Goal: Task Accomplishment & Management: Complete application form

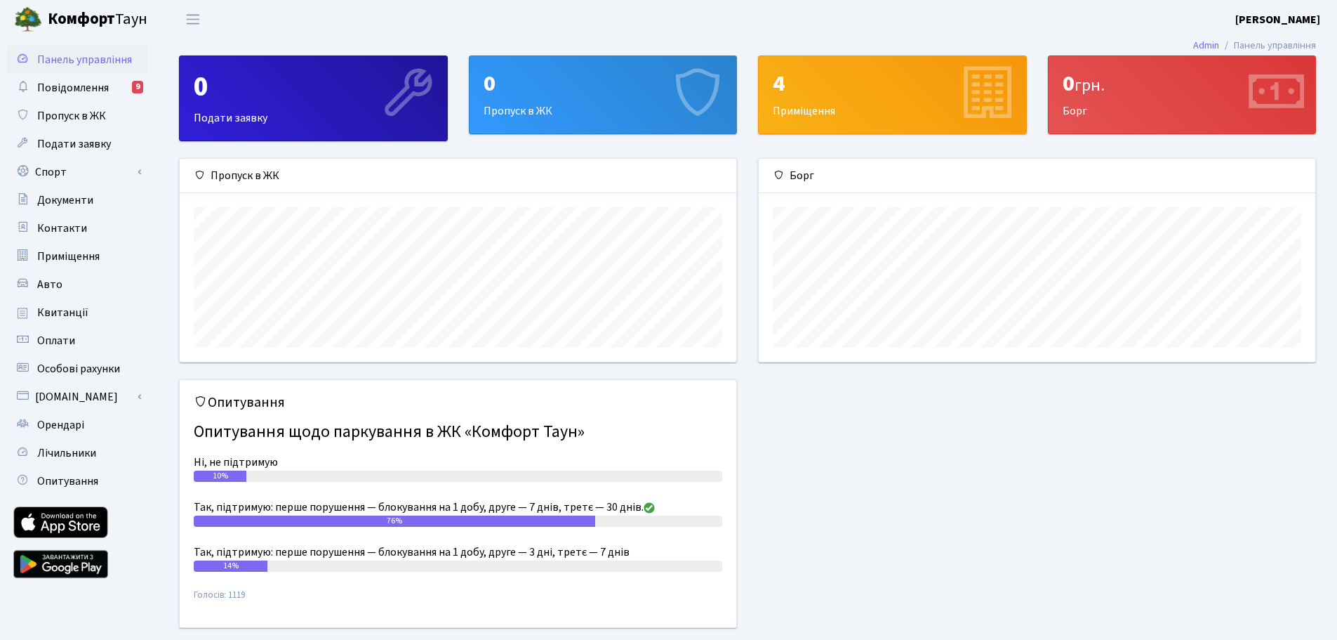
scroll to position [203, 557]
click at [71, 114] on span "Пропуск в ЖК" at bounding box center [71, 115] width 69 height 15
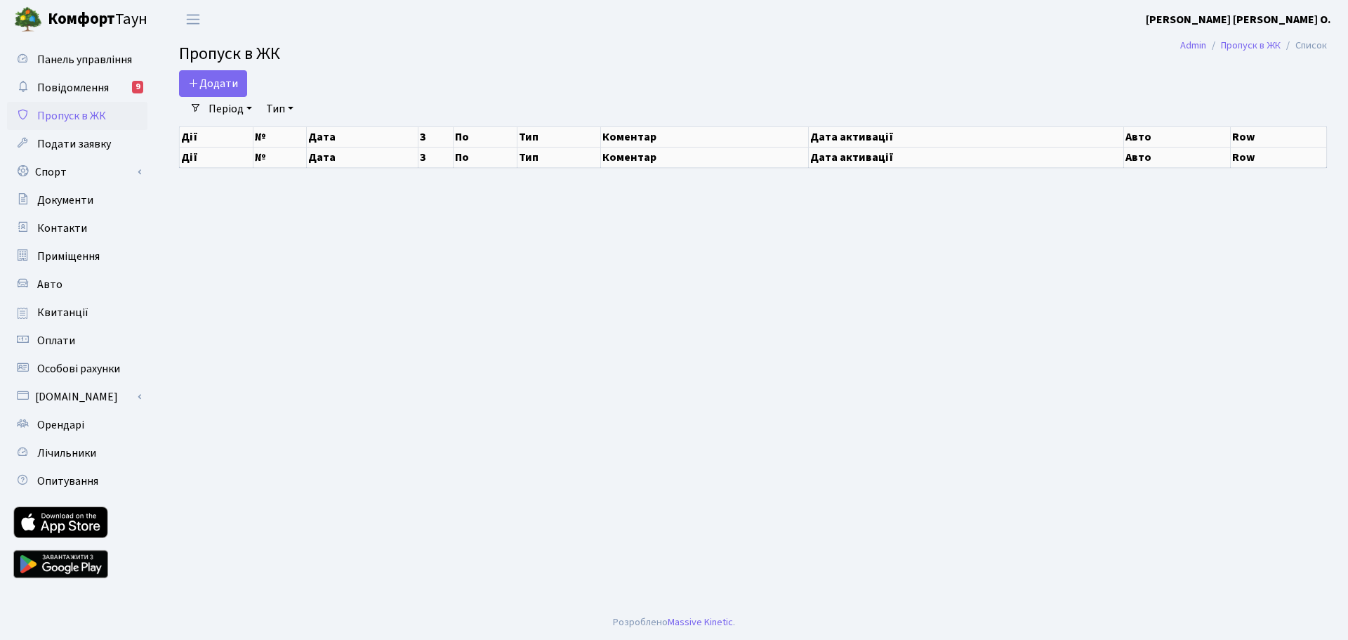
select select "25"
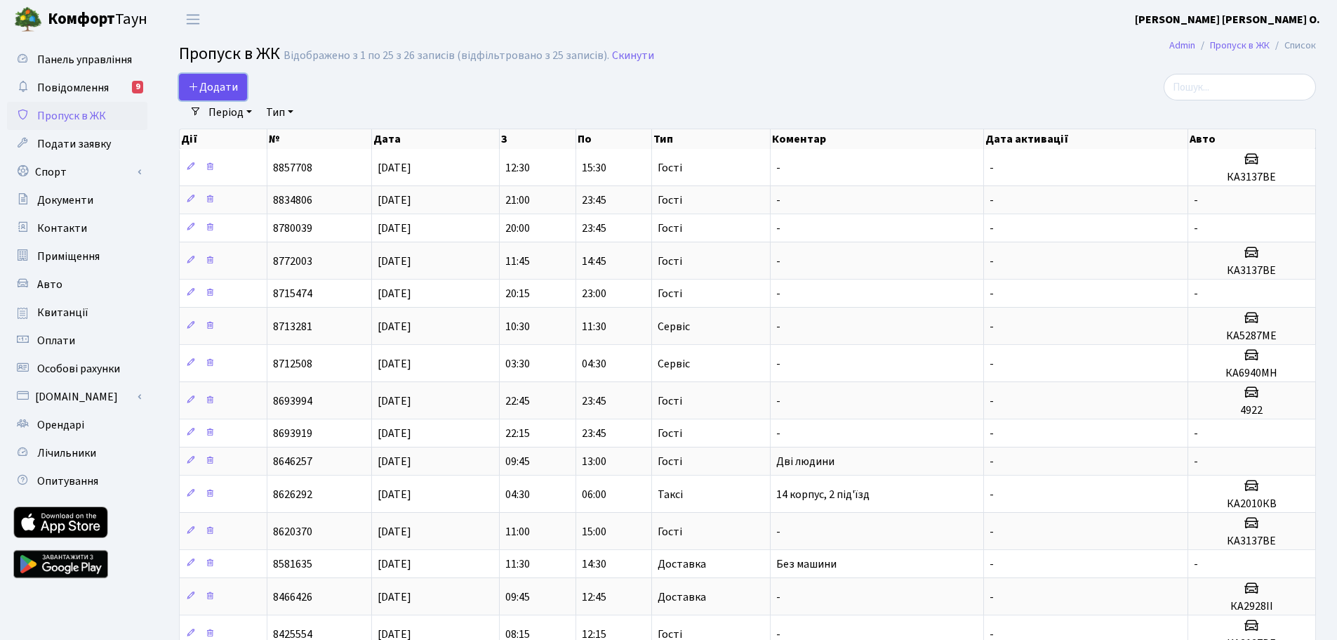
click at [214, 86] on span "Додати" at bounding box center [213, 86] width 50 height 15
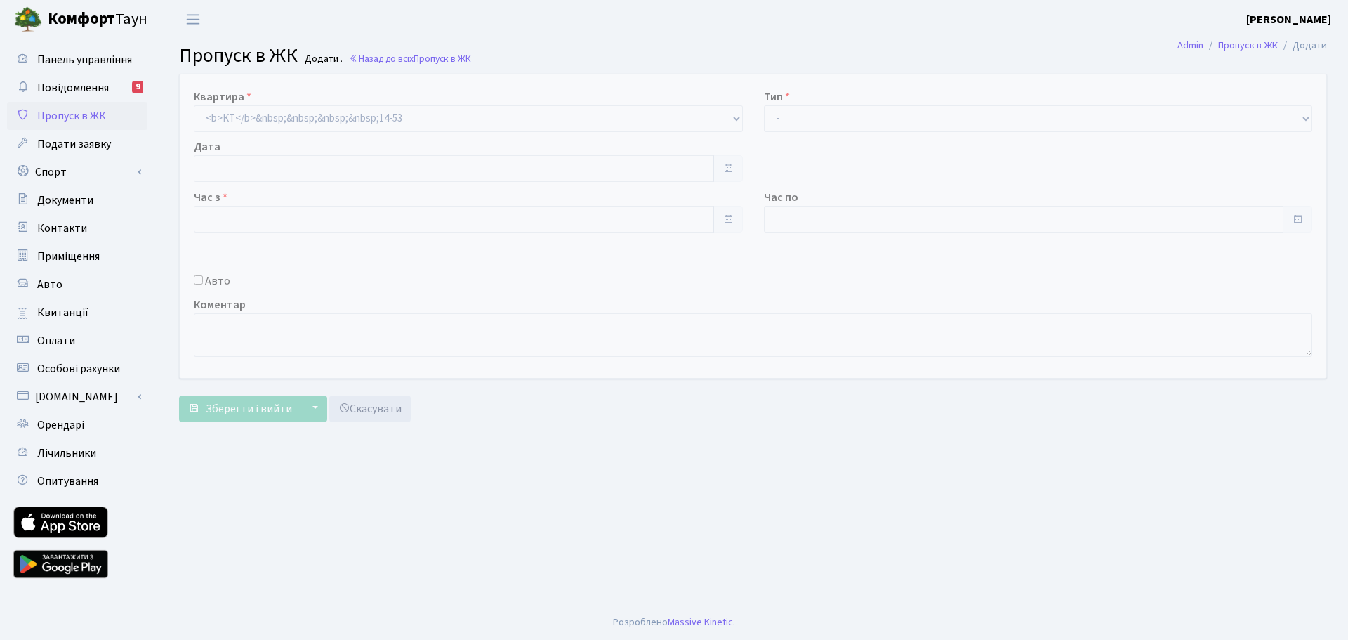
type input "12.08.2025"
type input "16:30"
type input "17:30"
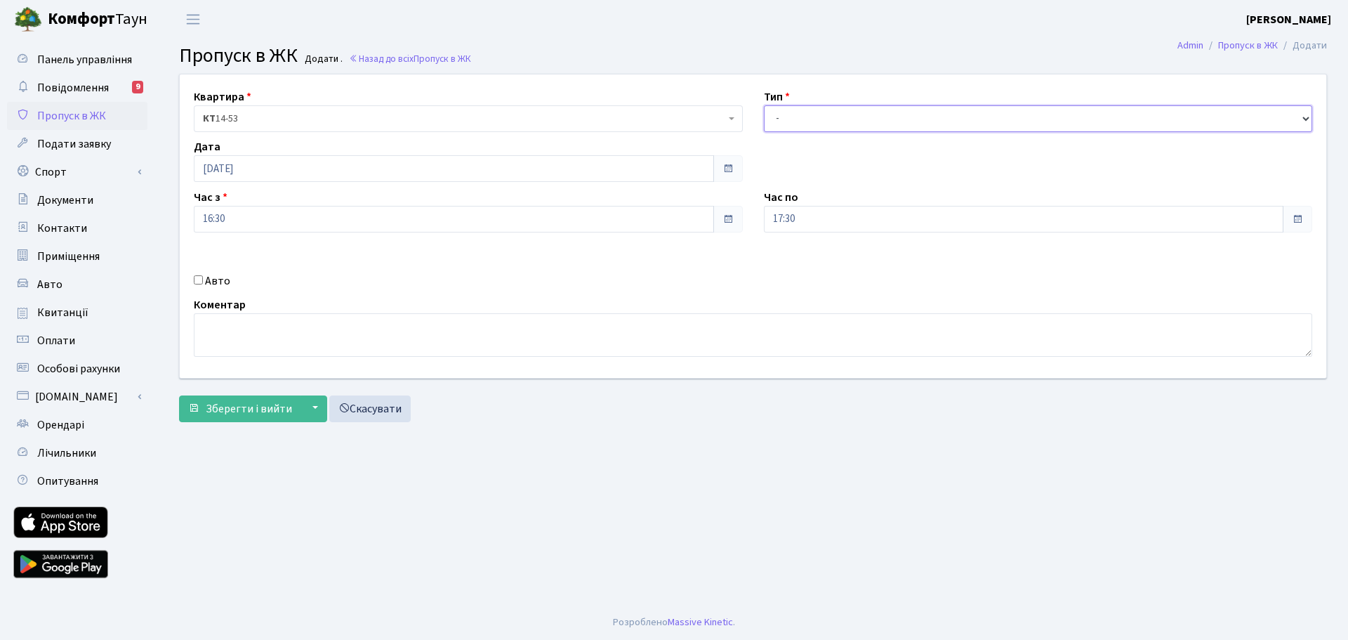
click at [1292, 121] on select "- Доставка Таксі Гості Сервіс" at bounding box center [1038, 118] width 549 height 27
select select "18"
click at [764, 105] on select "- Доставка Таксі Гості Сервіс" at bounding box center [1038, 118] width 549 height 27
click at [197, 275] on input "Авто" at bounding box center [198, 279] width 9 height 9
checkbox input "true"
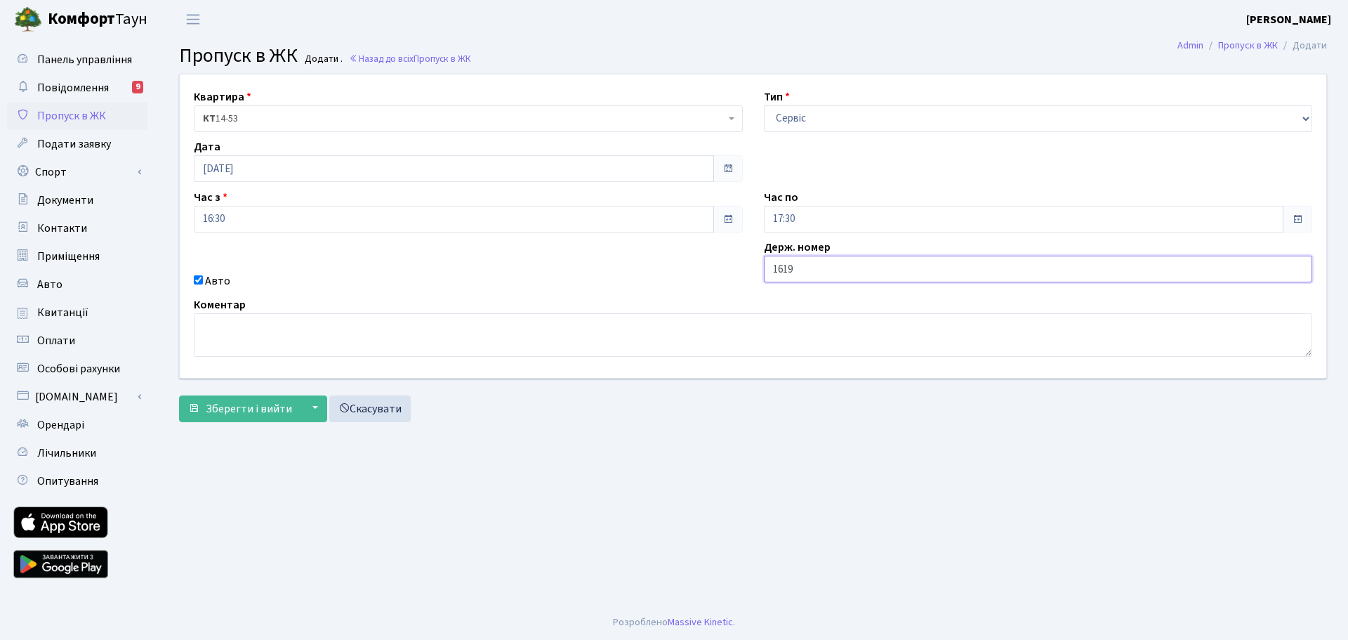
type input "1619"
click at [807, 221] on input "17:30" at bounding box center [1024, 219] width 520 height 27
click at [802, 270] on icon at bounding box center [802, 268] width 38 height 38
type input "18:30"
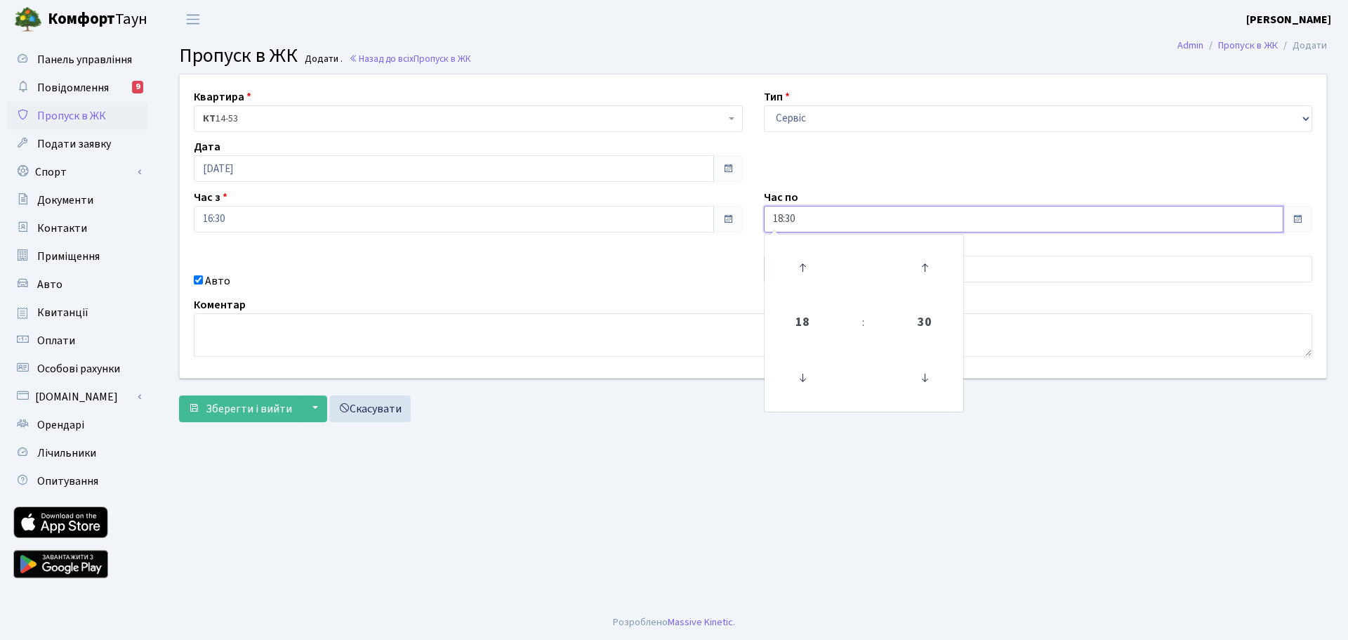
drag, startPoint x: 797, startPoint y: 314, endPoint x: 800, endPoint y: 332, distance: 17.8
click at [797, 314] on span "18" at bounding box center [802, 322] width 38 height 38
click at [912, 166] on div "Квартира <b>КТ</b>&nbsp;&nbsp;&nbsp;&nbsp;14-53 <b>КТ</b>&nbsp;&nbsp;&nbsp;&nbs…" at bounding box center [752, 225] width 1167 height 303
click at [246, 408] on span "Зберегти і вийти" at bounding box center [249, 408] width 86 height 15
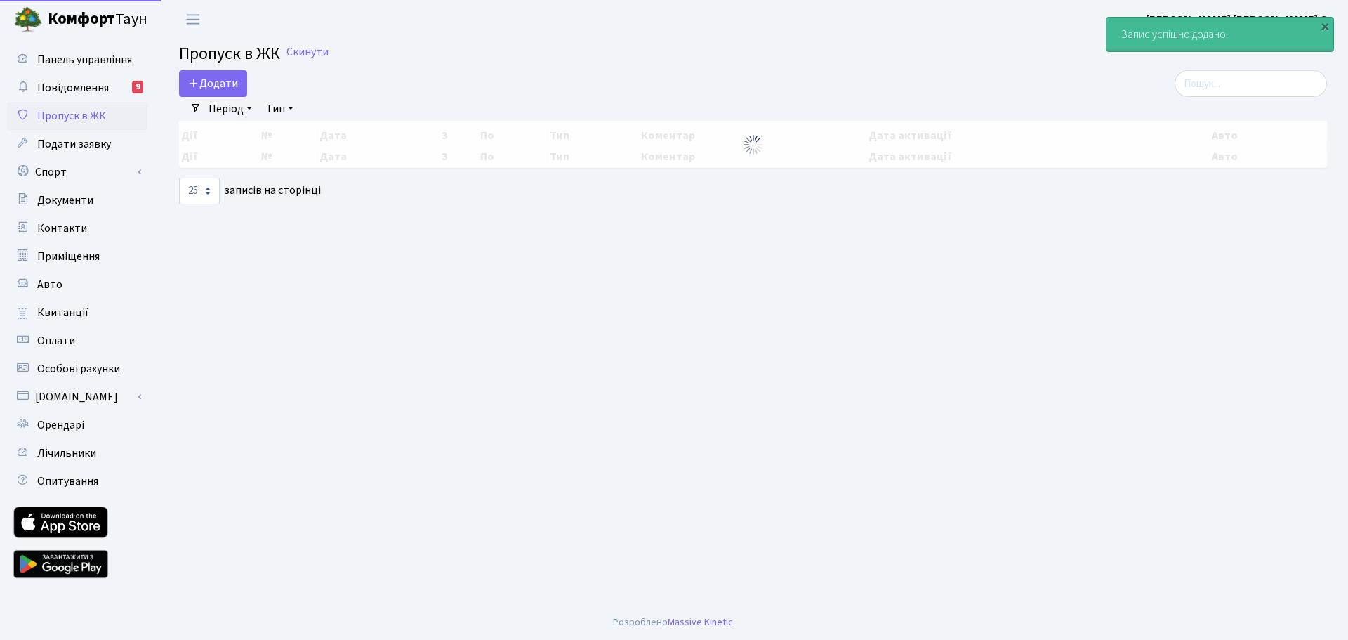
select select "25"
